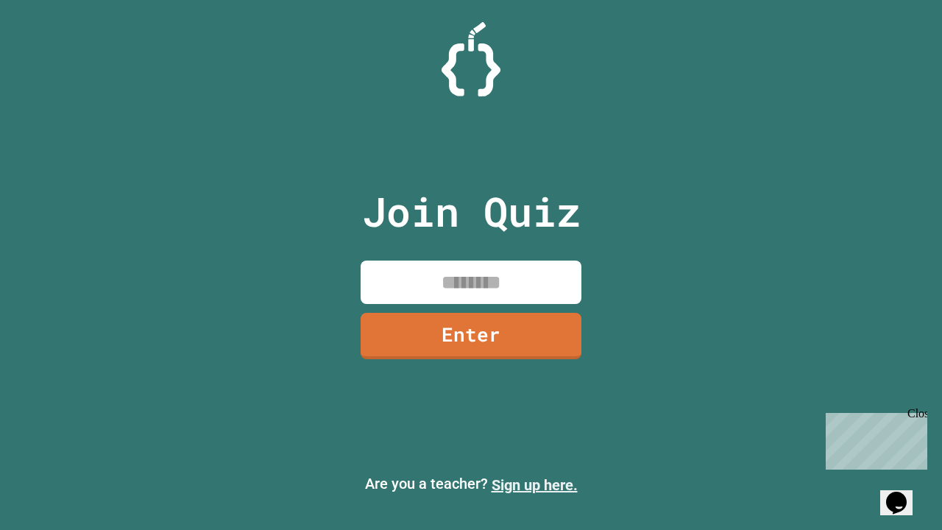
click at [534, 485] on link "Sign up here." at bounding box center [534, 485] width 86 height 18
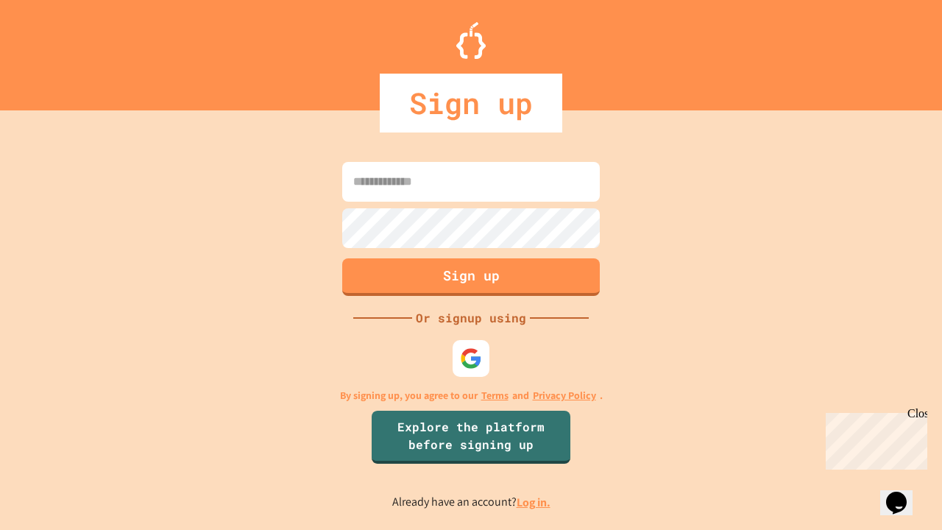
click at [534, 502] on link "Log in." at bounding box center [533, 501] width 34 height 15
